Goal: Task Accomplishment & Management: Manage account settings

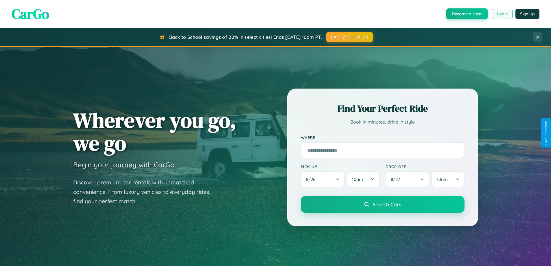
click at [502, 14] on button "Login" at bounding box center [502, 14] width 21 height 10
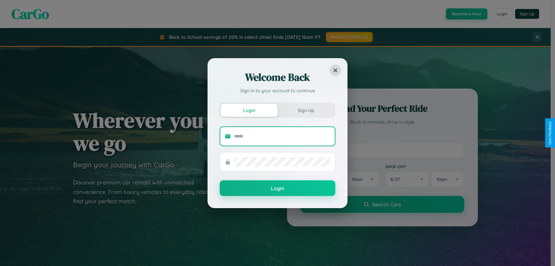
click at [282, 136] on input "text" at bounding box center [282, 136] width 96 height 9
type input "**********"
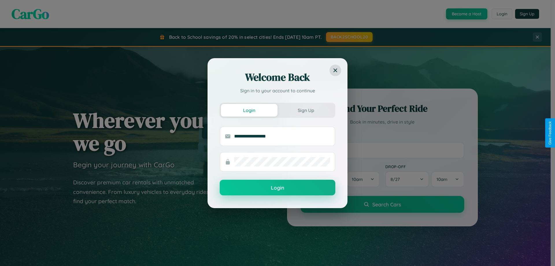
click at [278, 188] on button "Login" at bounding box center [278, 188] width 116 height 16
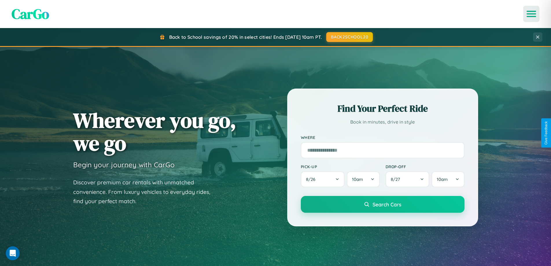
click at [531, 14] on icon "Open menu" at bounding box center [531, 13] width 8 height 5
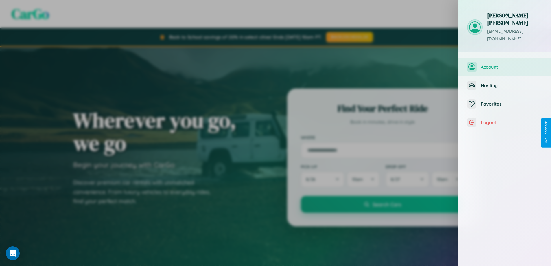
click at [505, 64] on span "Account" at bounding box center [512, 67] width 62 height 6
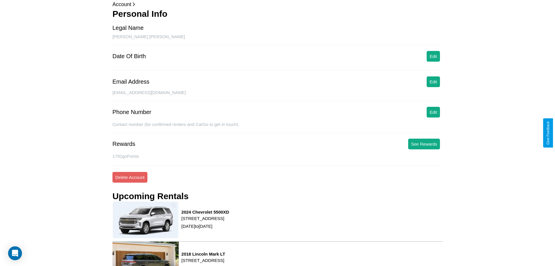
scroll to position [73, 0]
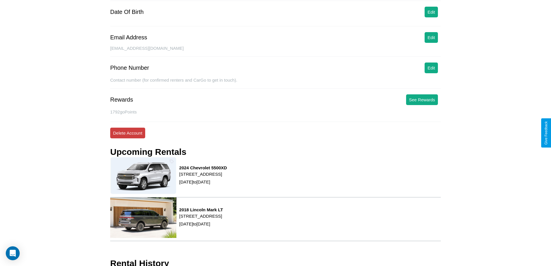
click at [128, 133] on button "Delete Account" at bounding box center [127, 133] width 35 height 11
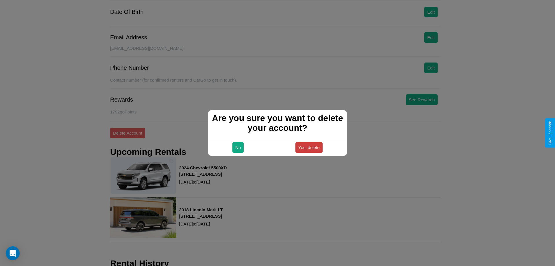
click at [309, 147] on button "Yes, delete" at bounding box center [309, 147] width 27 height 11
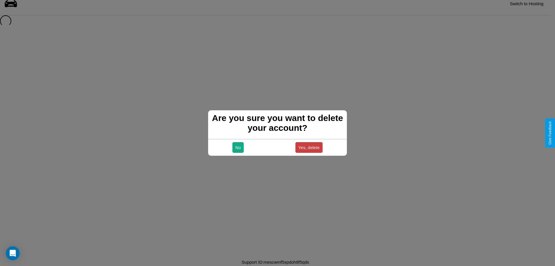
scroll to position [8, 0]
